Goal: Task Accomplishment & Management: Complete application form

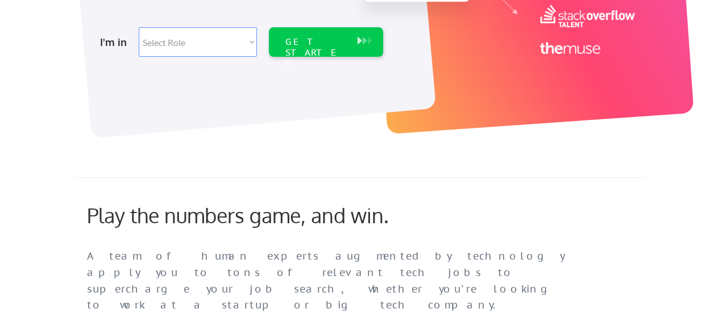
scroll to position [235, 0]
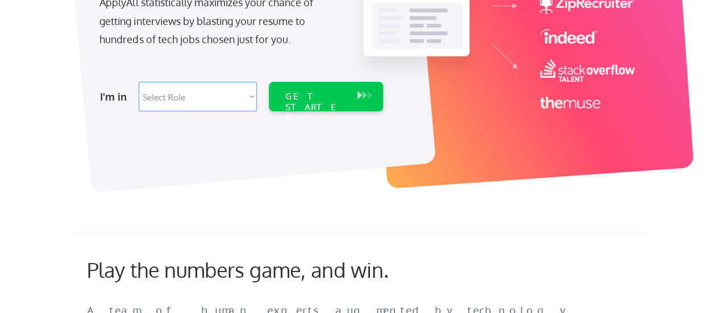
click at [253, 96] on select "Select Role Software Engineering Product Management Customer Success Sales UI/U…" at bounding box center [198, 97] width 118 height 30
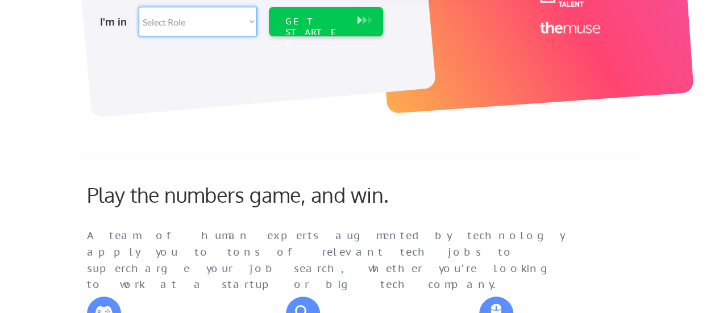
scroll to position [314, 0]
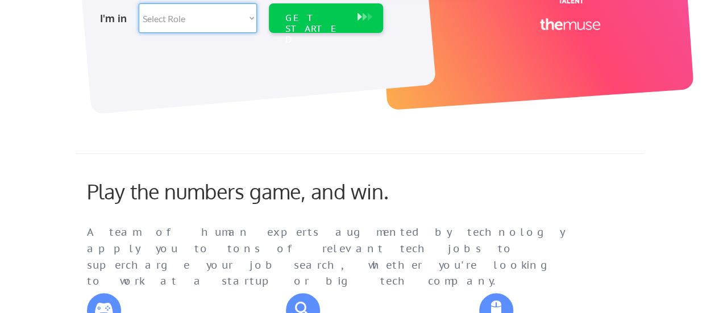
click at [253, 18] on select "Select Role Software Engineering Product Management Customer Success Sales UI/U…" at bounding box center [198, 18] width 118 height 30
select select ""tech_finance_biz_ops_cos""
click at [139, 3] on select "Select Role Software Engineering Product Management Customer Success Sales UI/U…" at bounding box center [198, 18] width 118 height 30
select select ""tech_finance_biz_ops_cos""
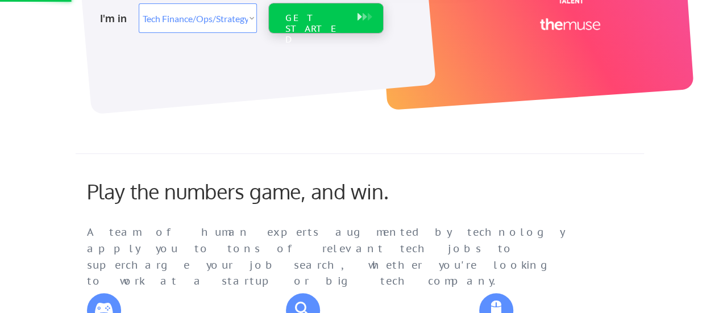
click at [327, 14] on div "GET STARTED" at bounding box center [315, 29] width 61 height 33
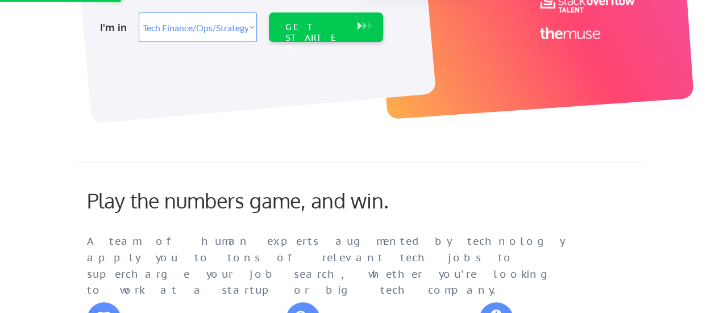
scroll to position [309, 0]
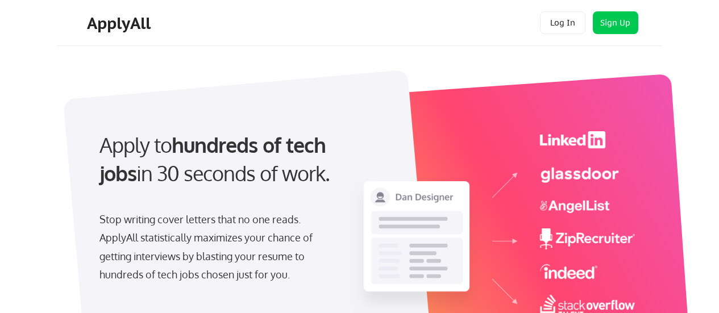
select select ""tech_finance_biz_ops_cos""
